Goal: Information Seeking & Learning: Learn about a topic

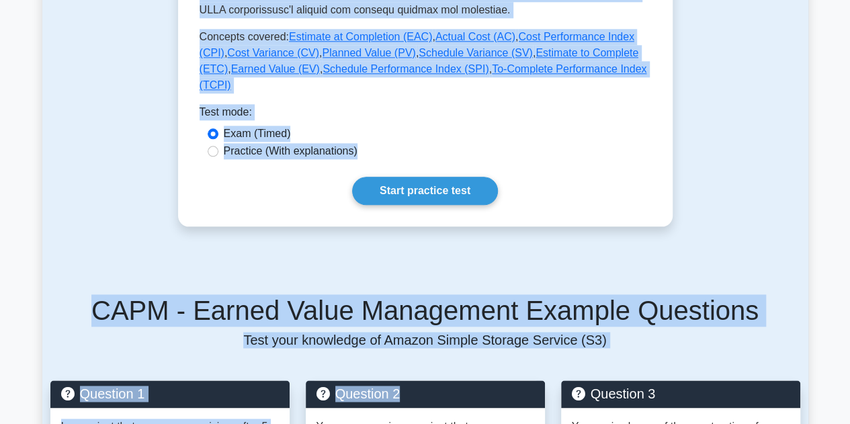
scroll to position [698, 0]
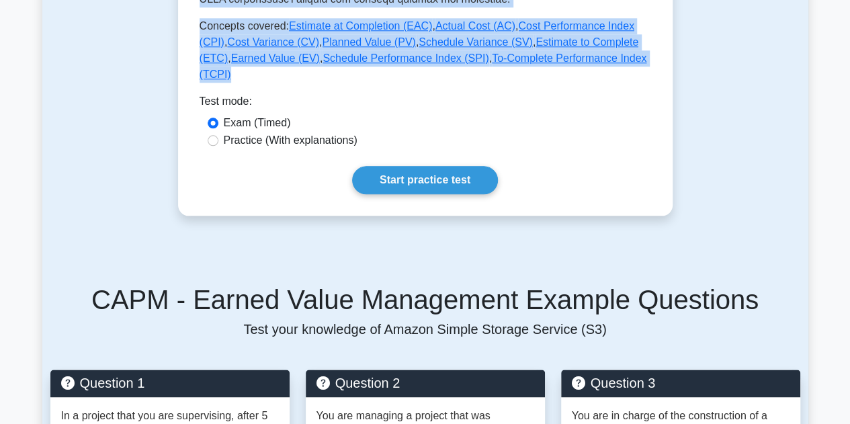
drag, startPoint x: 200, startPoint y: 166, endPoint x: 592, endPoint y: 54, distance: 407.9
copy div "Earned Value Management (EVM) is a methodology used in project management to me…"
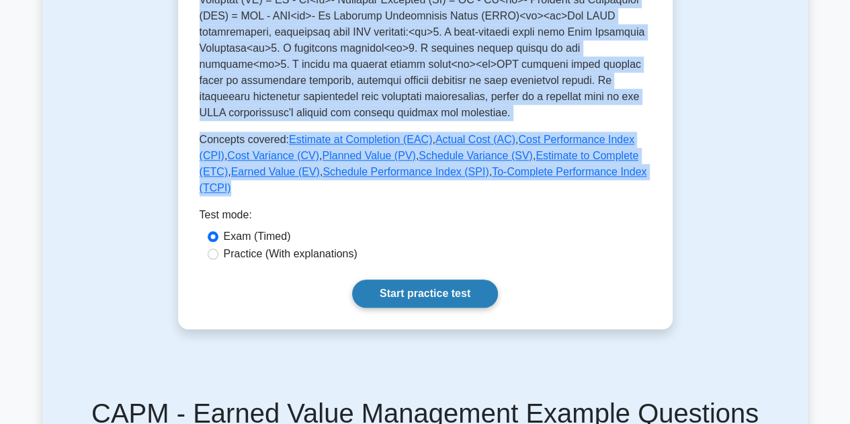
scroll to position [576, 0]
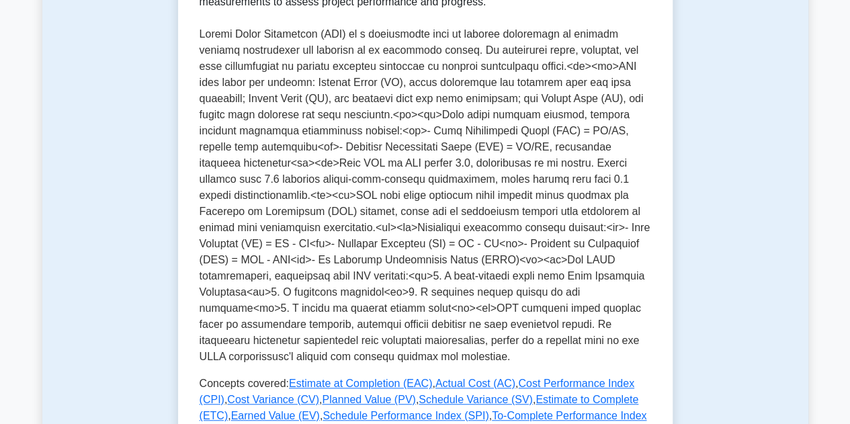
scroll to position [338, 0]
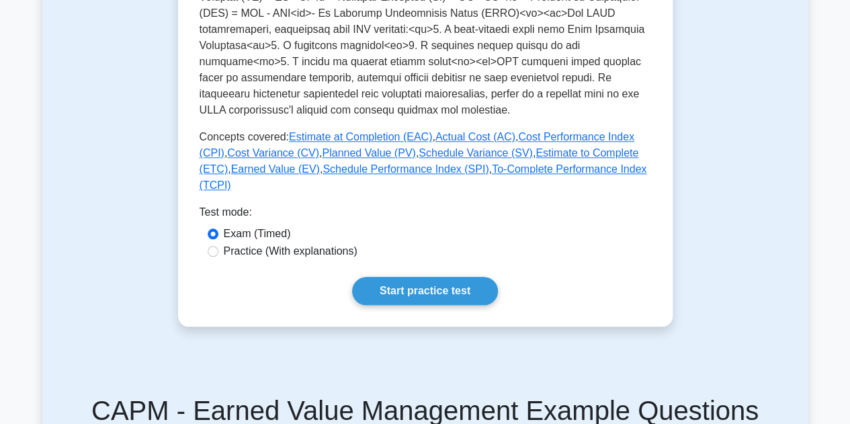
scroll to position [588, 0]
click at [215, 245] on input "Practice (With explanations)" at bounding box center [213, 250] width 11 height 11
radio input "true"
click at [443, 276] on link "Start practice test" at bounding box center [425, 290] width 146 height 28
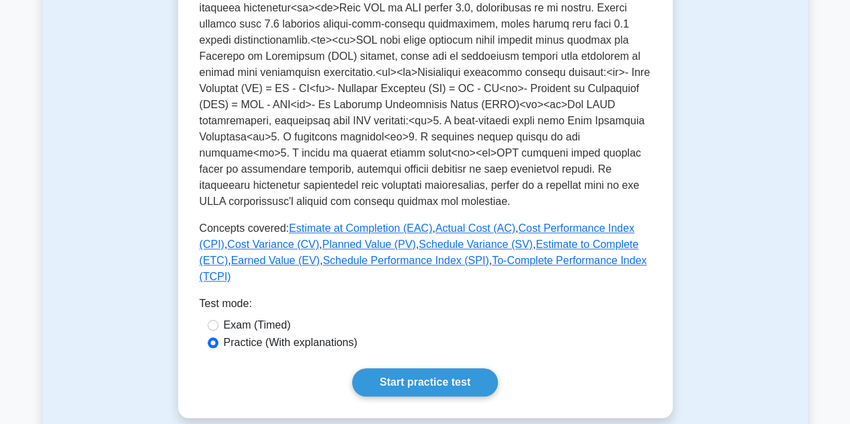
scroll to position [489, 0]
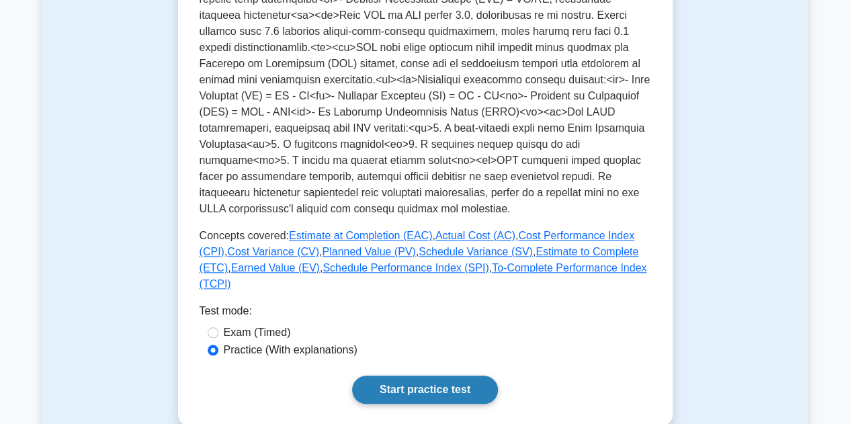
click at [457, 375] on link "Start practice test" at bounding box center [425, 389] width 146 height 28
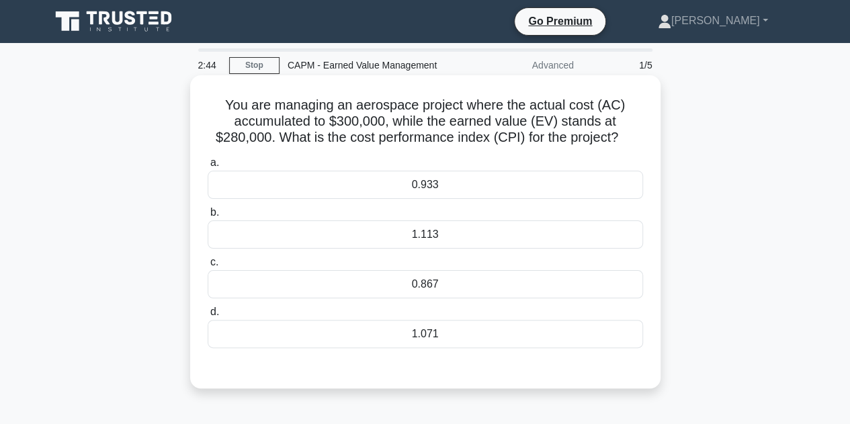
click at [434, 183] on div "0.933" at bounding box center [425, 185] width 435 height 28
click at [208, 167] on input "a. 0.933" at bounding box center [208, 162] width 0 height 9
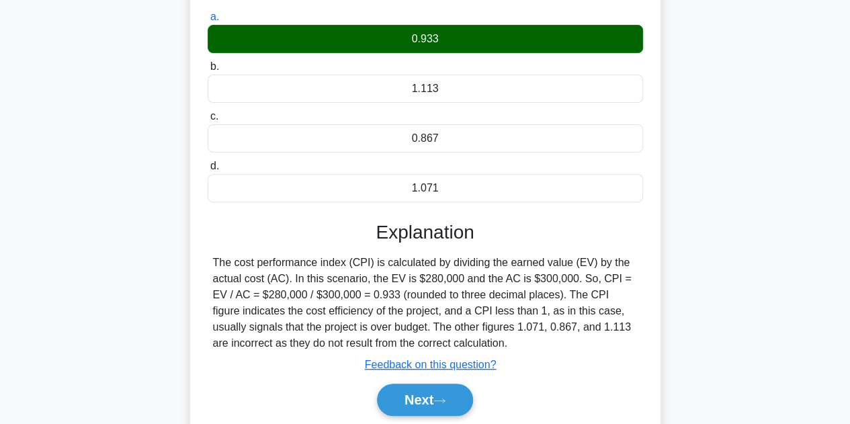
scroll to position [146, 0]
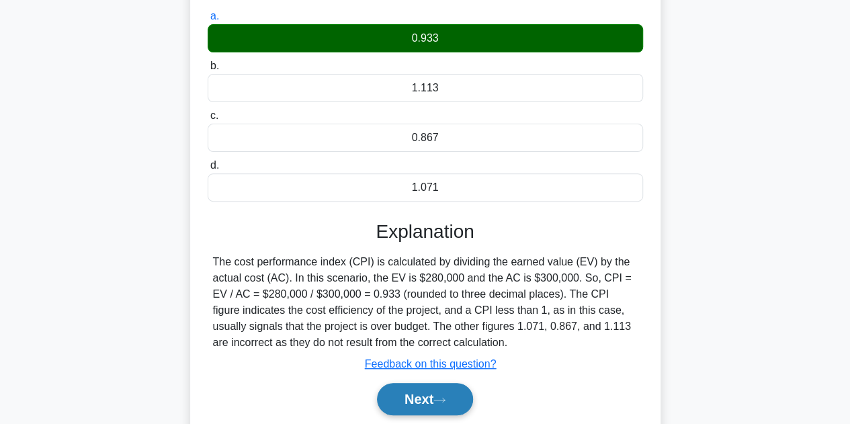
click at [423, 400] on button "Next" at bounding box center [425, 399] width 96 height 32
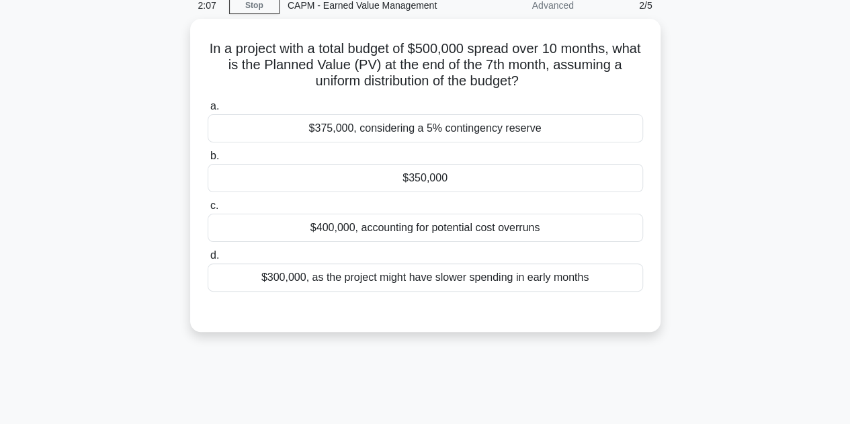
scroll to position [54, 0]
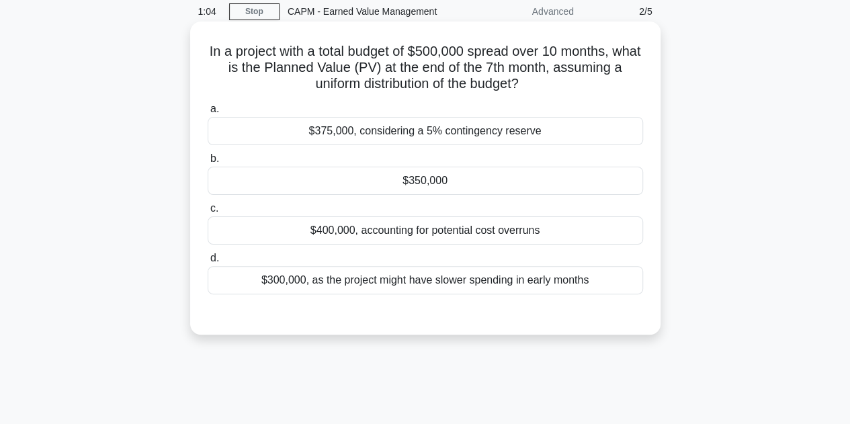
click at [438, 183] on div "$350,000" at bounding box center [425, 181] width 435 height 28
click at [208, 163] on input "b. $350,000" at bounding box center [208, 158] width 0 height 9
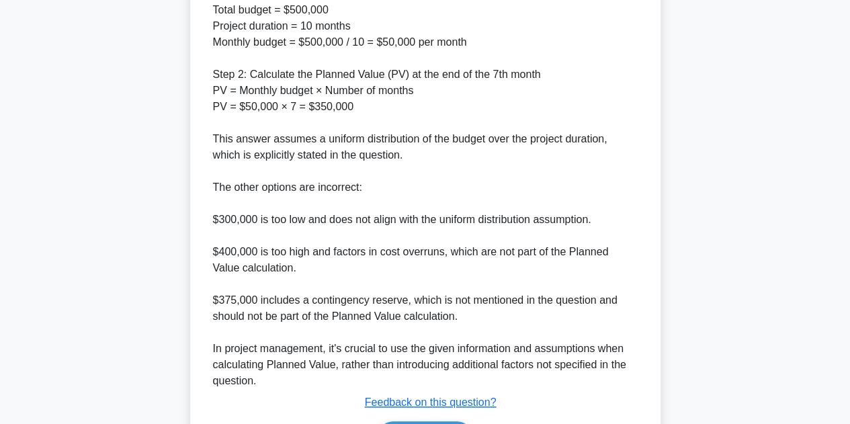
scroll to position [456, 0]
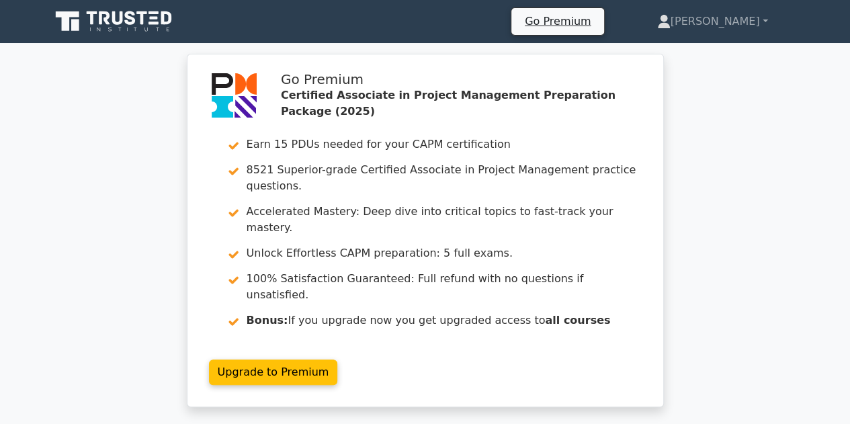
drag, startPoint x: 198, startPoint y: 14, endPoint x: 121, endPoint y: 12, distance: 77.3
click at [121, 12] on div "Go Premium Takahashi Profile" at bounding box center [425, 21] width 766 height 32
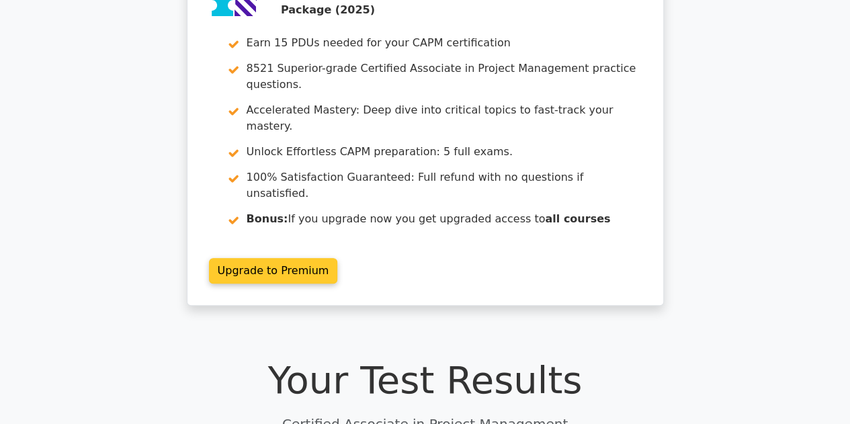
scroll to position [100, 0]
